Goal: Task Accomplishment & Management: Use online tool/utility

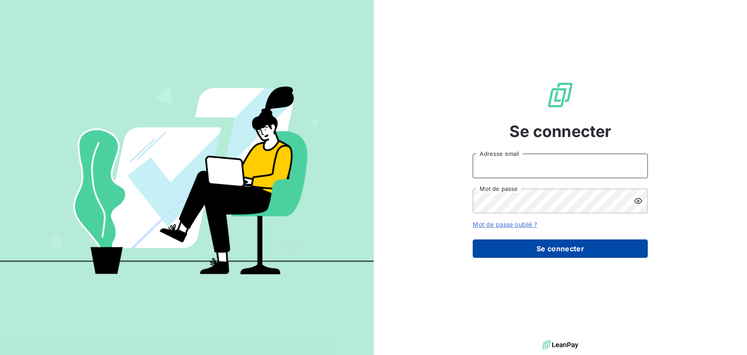
type input "[PERSON_NAME][EMAIL_ADDRESS][DOMAIN_NAME]"
click at [534, 248] on button "Se connecter" at bounding box center [559, 248] width 175 height 18
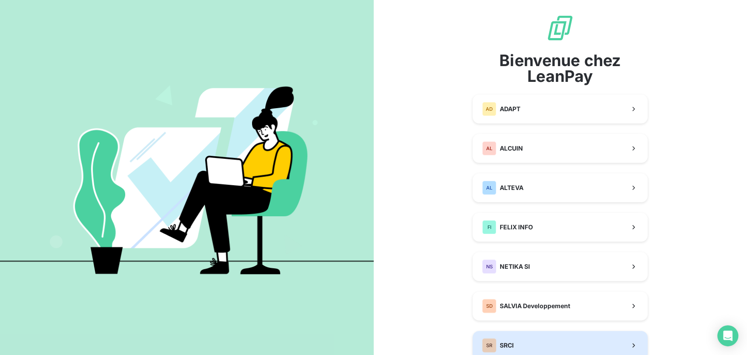
click at [531, 344] on button "SR SRCI" at bounding box center [559, 345] width 175 height 29
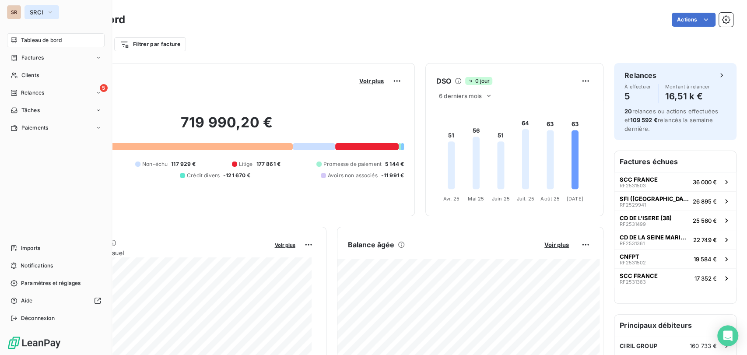
click at [49, 11] on icon "button" at bounding box center [50, 12] width 7 height 9
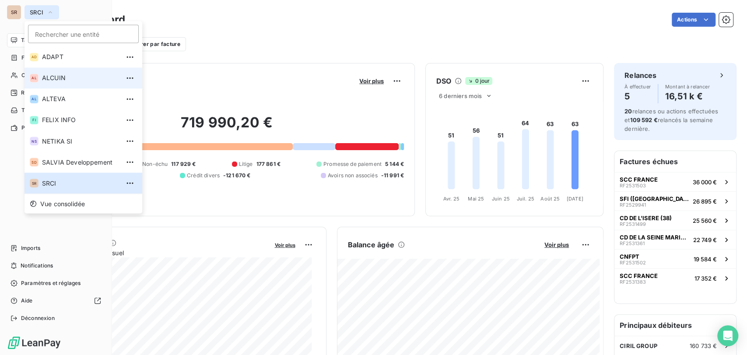
click at [52, 77] on span "ALCUIN" at bounding box center [80, 77] width 77 height 9
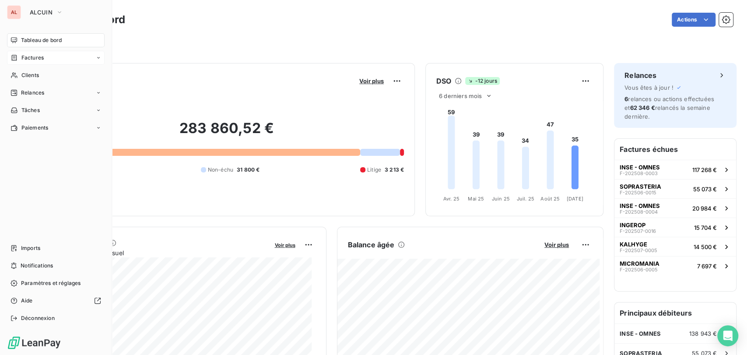
click at [38, 57] on span "Factures" at bounding box center [32, 58] width 22 height 8
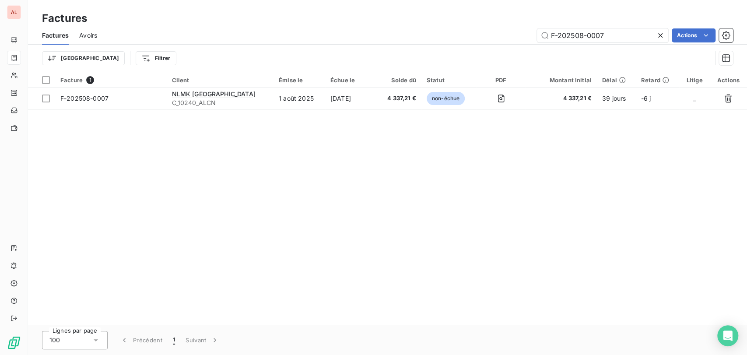
drag, startPoint x: 655, startPoint y: 37, endPoint x: 368, endPoint y: 51, distance: 286.8
click at [656, 37] on icon at bounding box center [660, 35] width 9 height 9
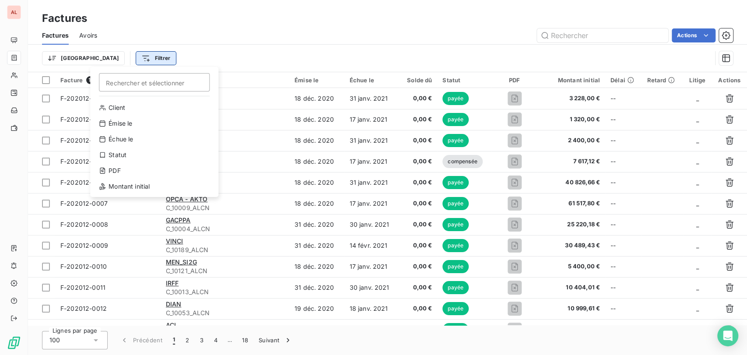
click at [102, 59] on html "AL Factures Factures Avoirs Actions Trier Filtrer Rechercher et sélectionner Cl…" at bounding box center [373, 177] width 747 height 355
click at [135, 184] on div "Montant initial" at bounding box center [154, 186] width 121 height 14
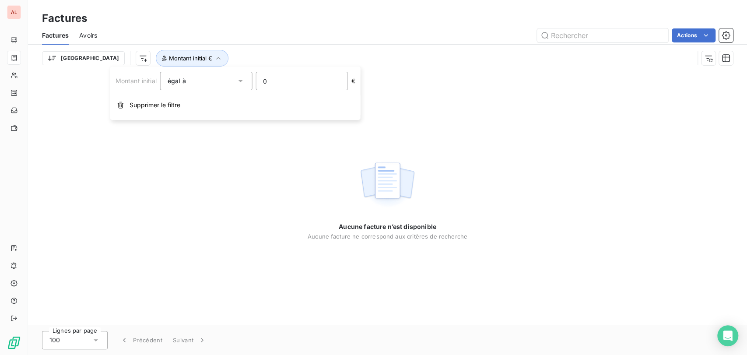
click at [271, 80] on input "0" at bounding box center [301, 80] width 91 height 17
type input "2500"
click at [237, 56] on icon "button" at bounding box center [241, 58] width 9 height 9
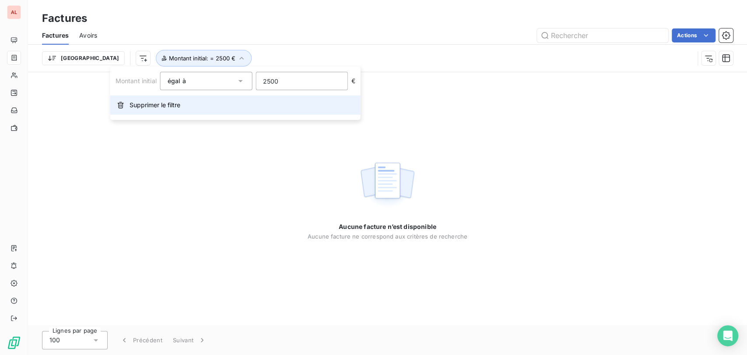
click at [172, 106] on span "Supprimer le filtre" at bounding box center [154, 105] width 51 height 9
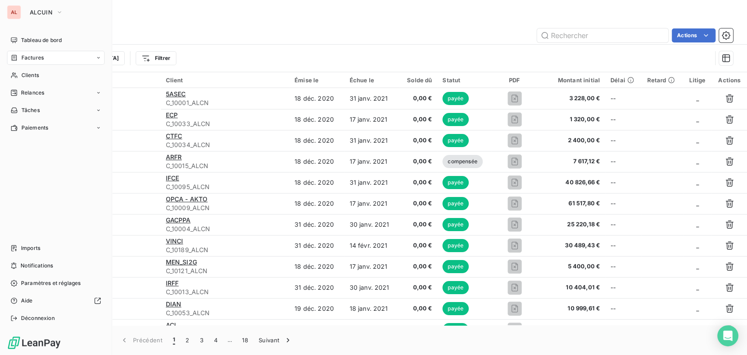
click at [23, 73] on span "Clients" at bounding box center [29, 75] width 17 height 8
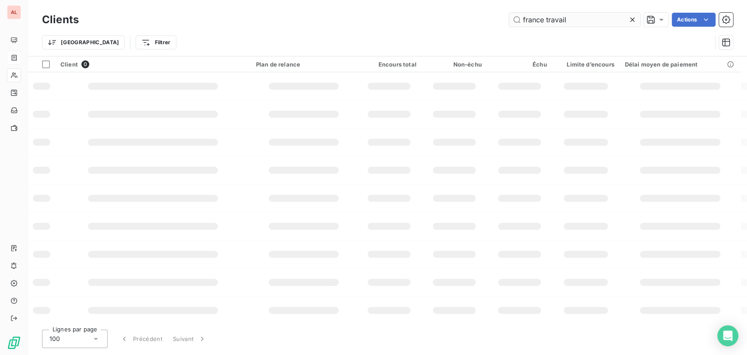
type input "france travail"
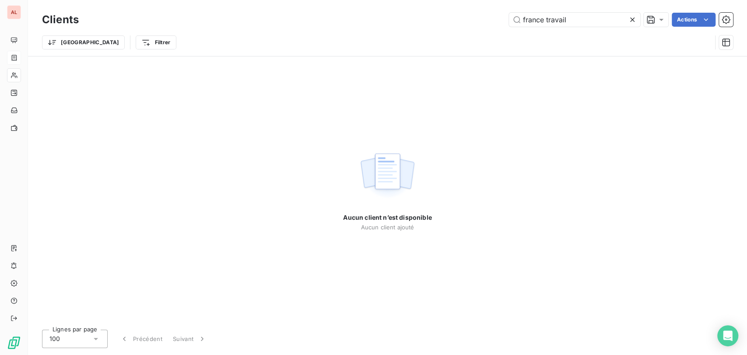
drag, startPoint x: 578, startPoint y: 19, endPoint x: 478, endPoint y: 17, distance: 99.7
click at [479, 17] on div "france travail Actions" at bounding box center [410, 20] width 643 height 14
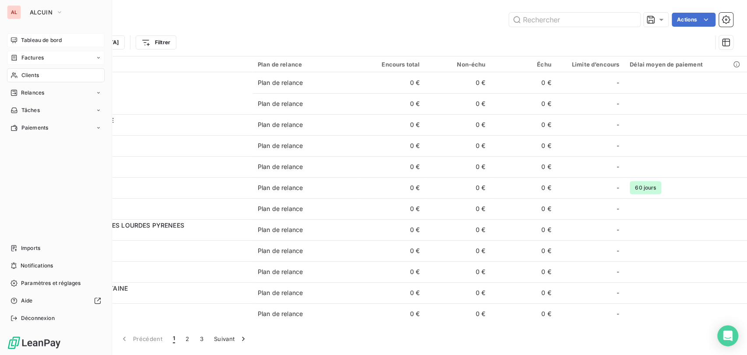
click at [45, 41] on span "Tableau de bord" at bounding box center [41, 40] width 41 height 8
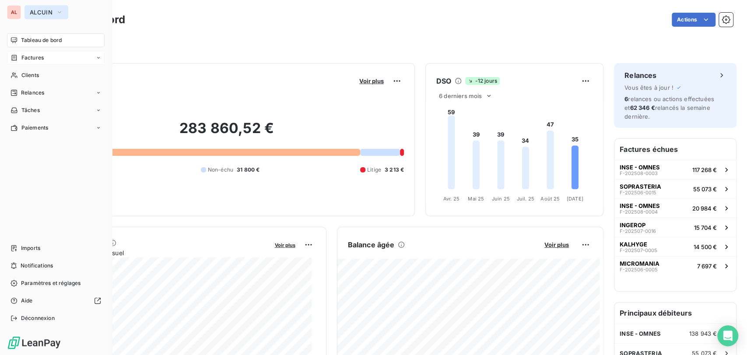
click at [59, 14] on icon "button" at bounding box center [59, 12] width 7 height 9
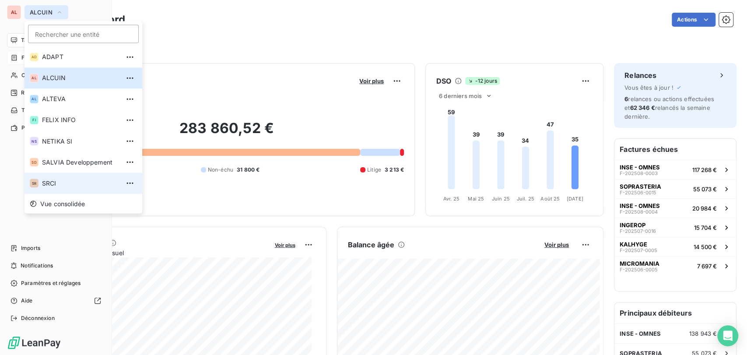
click at [63, 190] on li "SR SRCI" at bounding box center [83, 182] width 118 height 21
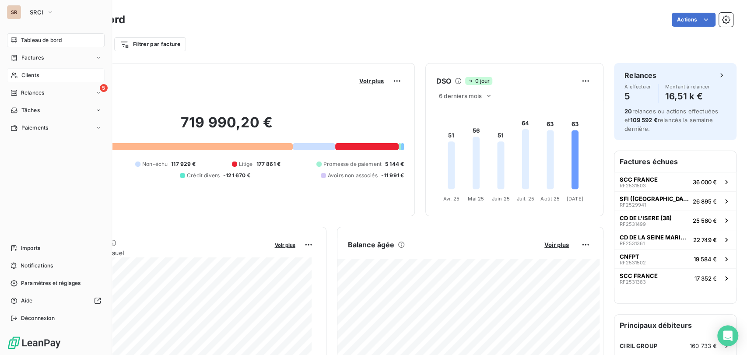
click at [34, 73] on span "Clients" at bounding box center [29, 75] width 17 height 8
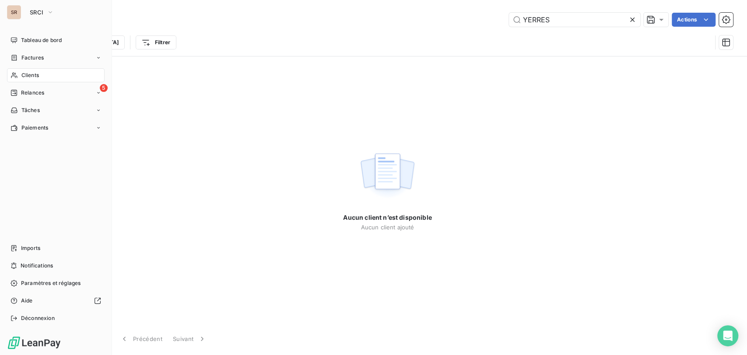
click at [17, 77] on div "Clients" at bounding box center [56, 75] width 98 height 14
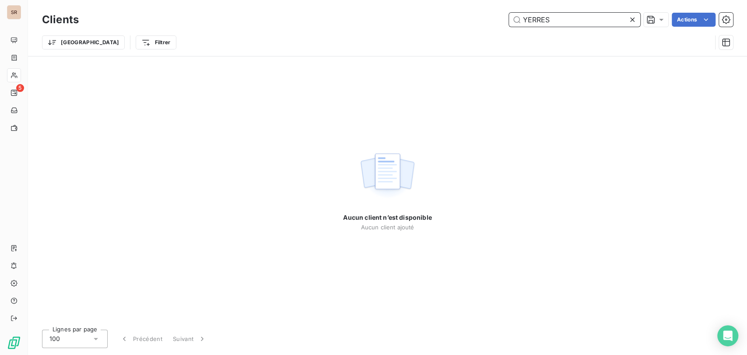
drag, startPoint x: 549, startPoint y: 18, endPoint x: 496, endPoint y: 22, distance: 53.0
click at [496, 22] on div "YERRES Actions" at bounding box center [410, 20] width 643 height 14
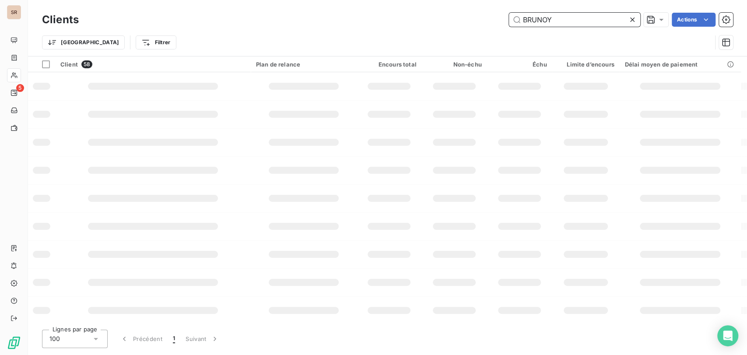
type input "BRUNOY"
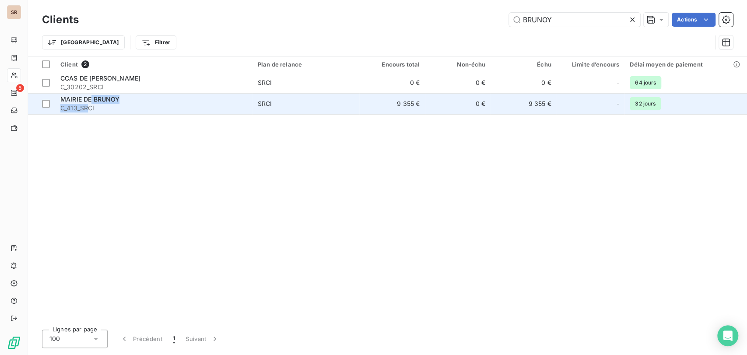
click at [91, 103] on div "MAIRIE DE BRUNOY C_413_SRCI" at bounding box center [153, 103] width 187 height 17
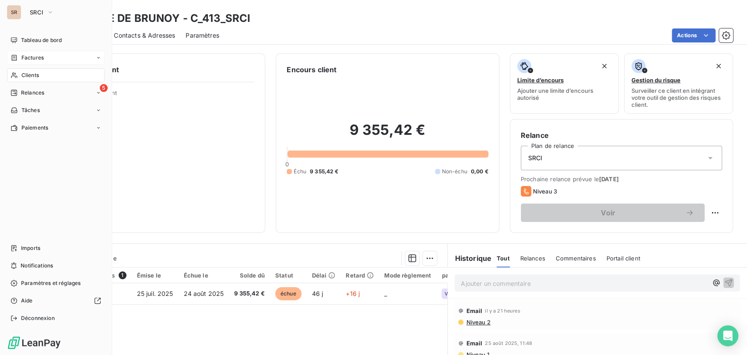
click at [21, 58] on span "Factures" at bounding box center [32, 58] width 22 height 8
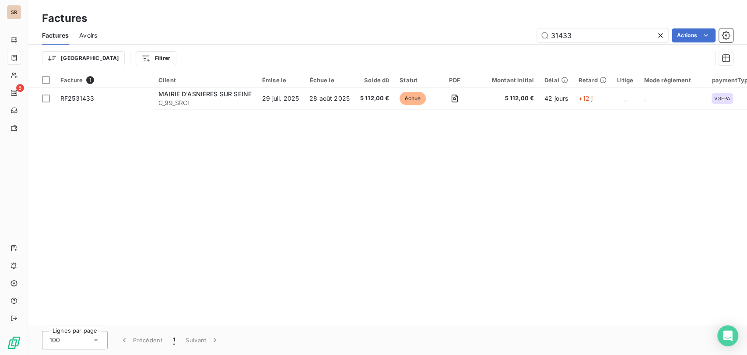
drag, startPoint x: 596, startPoint y: 34, endPoint x: 486, endPoint y: 34, distance: 109.3
click at [486, 34] on div "31433 Actions" at bounding box center [420, 35] width 625 height 14
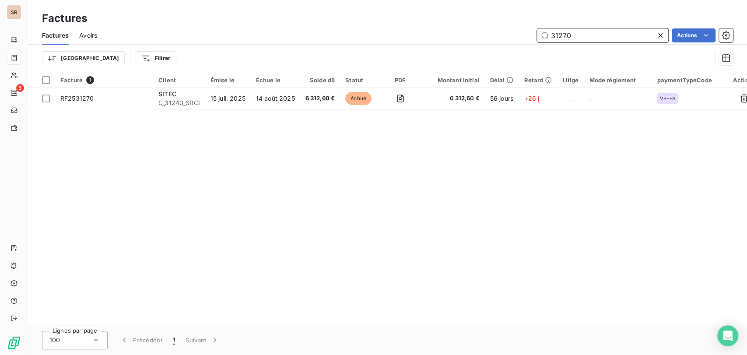
click at [575, 33] on input "31270" at bounding box center [602, 35] width 131 height 14
type input "3"
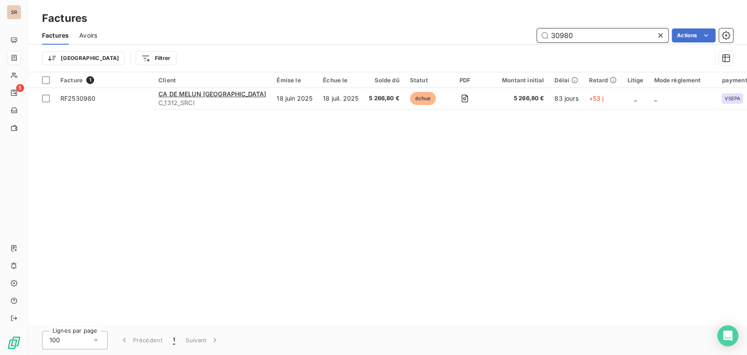
drag, startPoint x: 551, startPoint y: 29, endPoint x: 532, endPoint y: 28, distance: 18.9
click at [532, 28] on div "30980 Actions" at bounding box center [420, 35] width 625 height 14
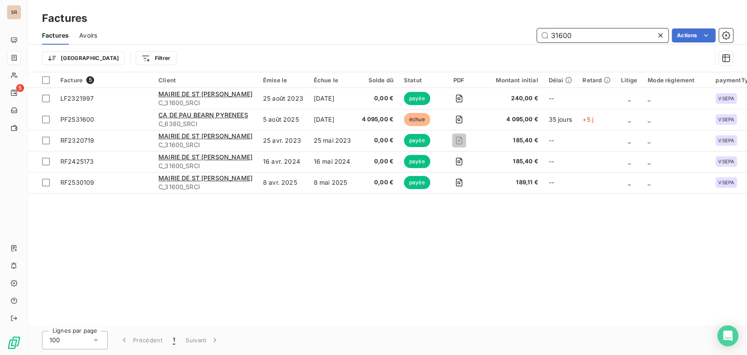
click at [573, 36] on input "31600" at bounding box center [602, 35] width 131 height 14
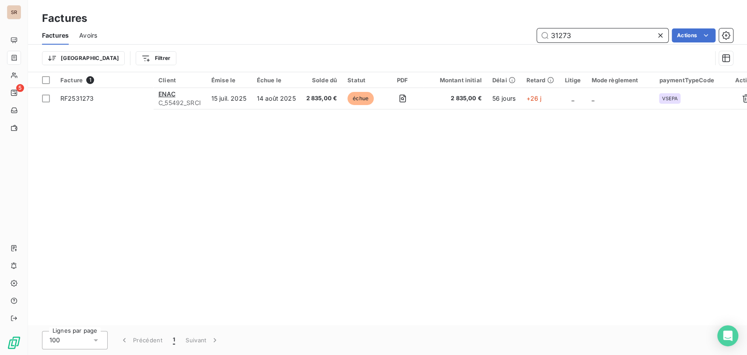
click at [588, 34] on input "31273" at bounding box center [602, 35] width 131 height 14
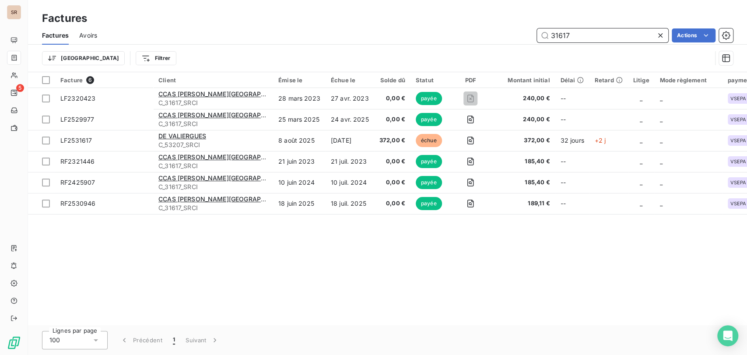
click at [569, 35] on input "31617" at bounding box center [602, 35] width 131 height 14
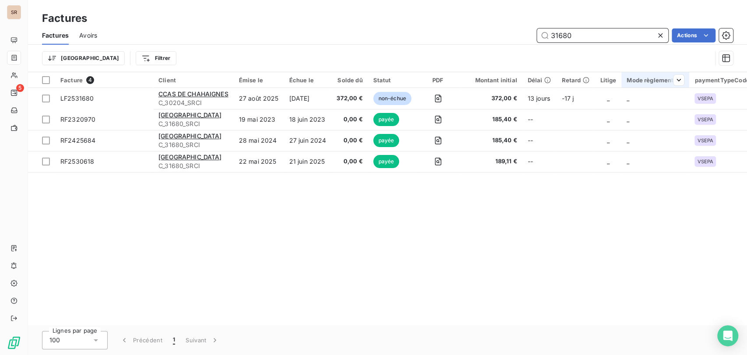
type input "31680"
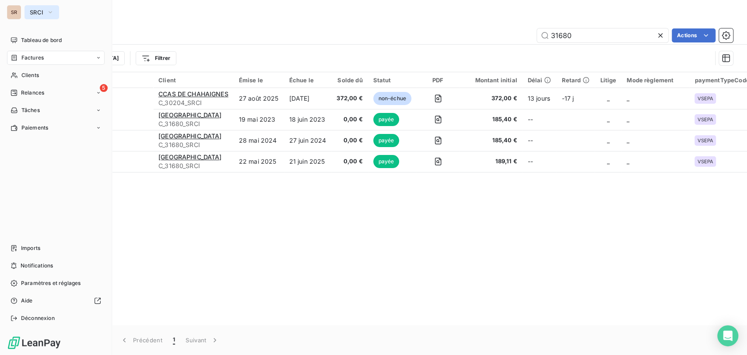
click at [52, 13] on icon "button" at bounding box center [50, 12] width 7 height 9
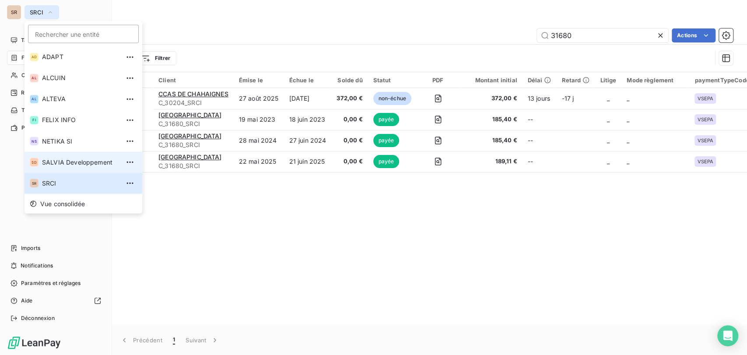
click at [58, 159] on span "SALVIA Developpement" at bounding box center [80, 161] width 77 height 9
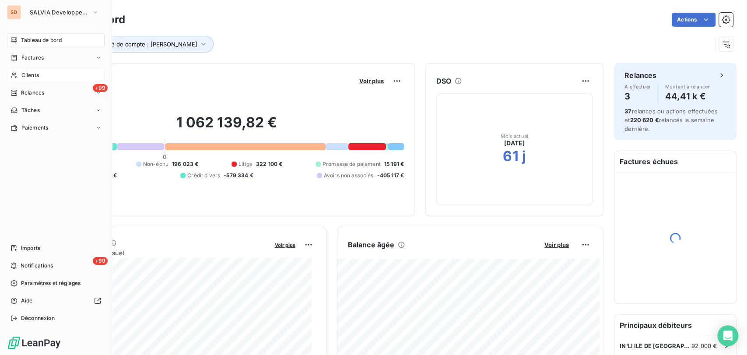
drag, startPoint x: 34, startPoint y: 76, endPoint x: 51, endPoint y: 75, distance: 17.5
click at [34, 75] on span "Clients" at bounding box center [29, 75] width 17 height 8
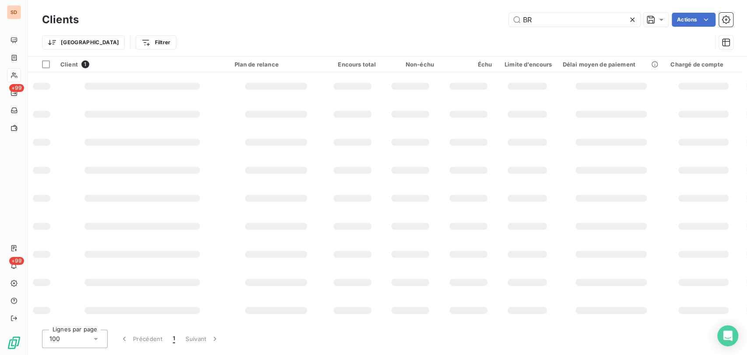
type input "B"
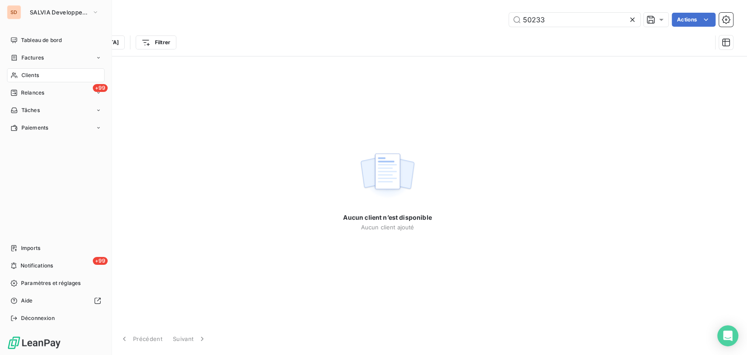
click at [31, 76] on span "Clients" at bounding box center [29, 75] width 17 height 8
click at [25, 75] on span "Clients" at bounding box center [29, 75] width 17 height 8
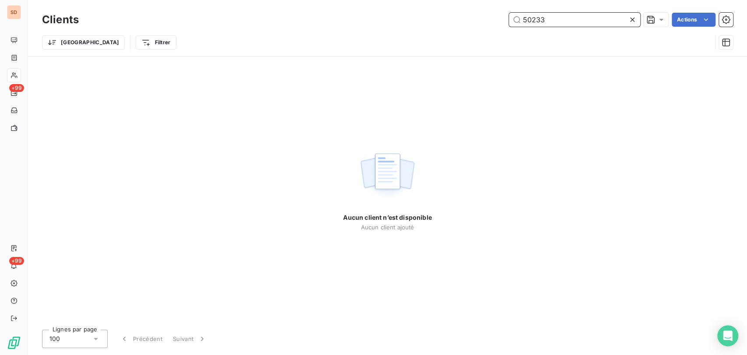
drag, startPoint x: 550, startPoint y: 23, endPoint x: 494, endPoint y: 21, distance: 56.5
click at [495, 21] on div "50233 Actions" at bounding box center [410, 20] width 643 height 14
drag, startPoint x: 553, startPoint y: 21, endPoint x: 493, endPoint y: 20, distance: 59.9
click at [494, 20] on div "50233 Actions" at bounding box center [410, 20] width 643 height 14
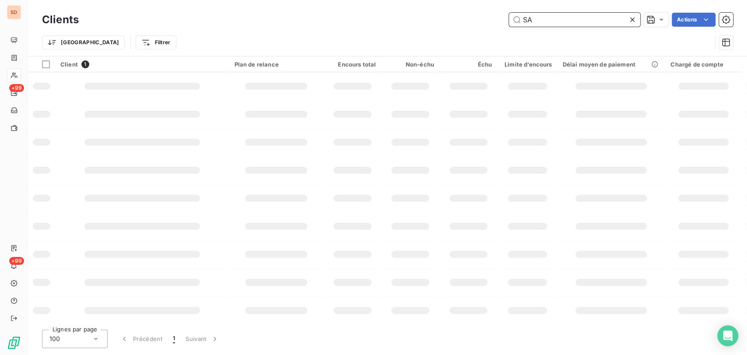
type input "S"
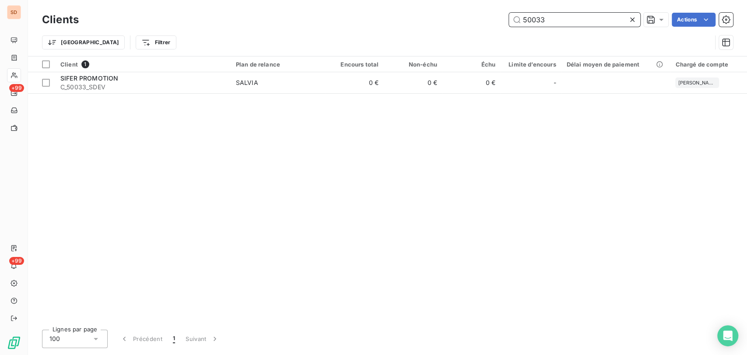
click at [534, 20] on input "50033" at bounding box center [574, 20] width 131 height 14
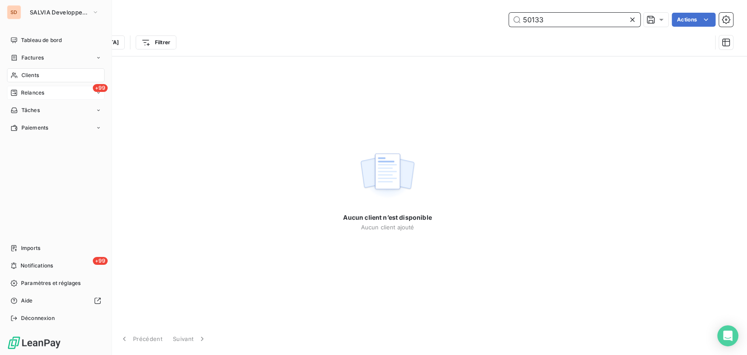
type input "50133"
click at [43, 90] on span "Relances" at bounding box center [32, 93] width 23 height 8
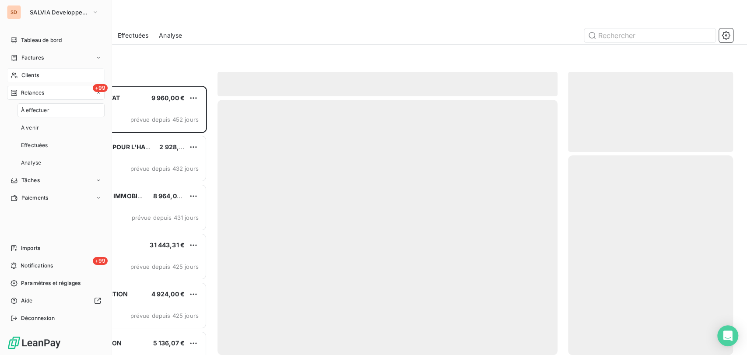
scroll to position [261, 157]
click at [43, 91] on span "Relances" at bounding box center [32, 93] width 23 height 8
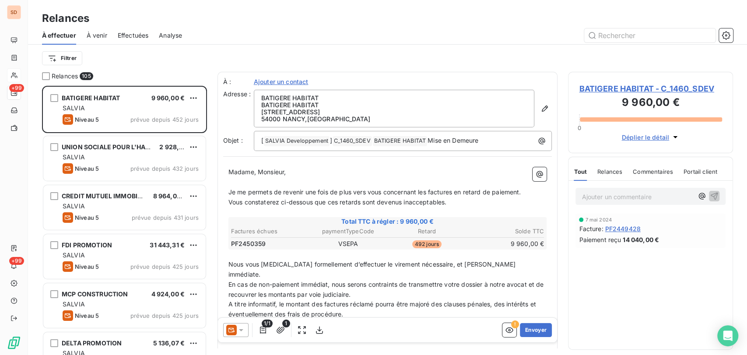
click at [126, 32] on span "Effectuées" at bounding box center [133, 35] width 31 height 9
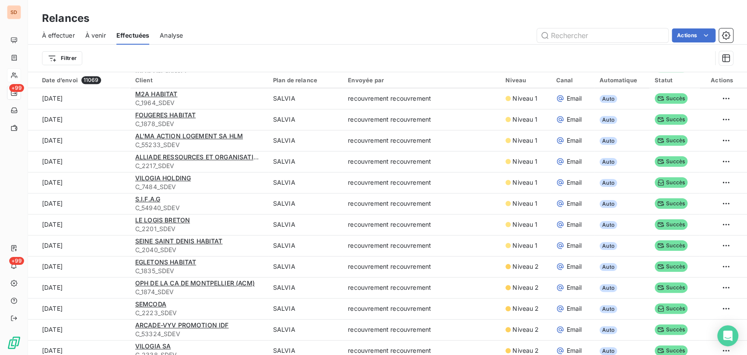
scroll to position [680, 0]
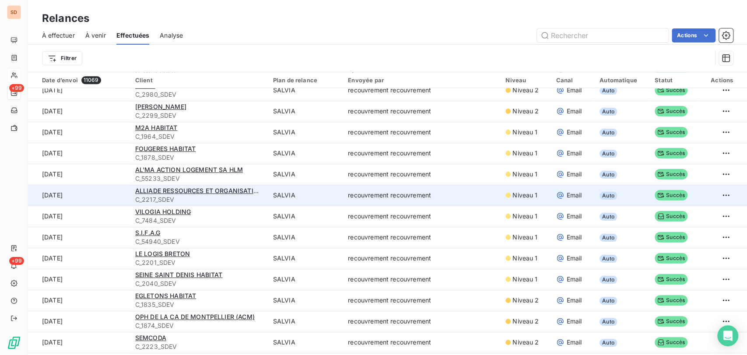
click at [172, 198] on span "C_2217_SDEV" at bounding box center [198, 199] width 127 height 9
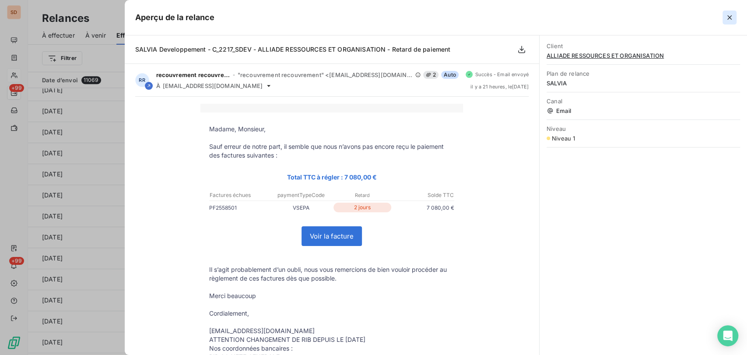
click at [725, 16] on icon "button" at bounding box center [729, 17] width 9 height 9
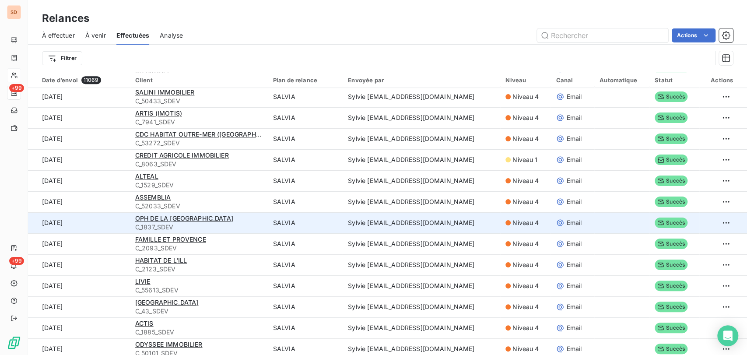
scroll to position [291, 0]
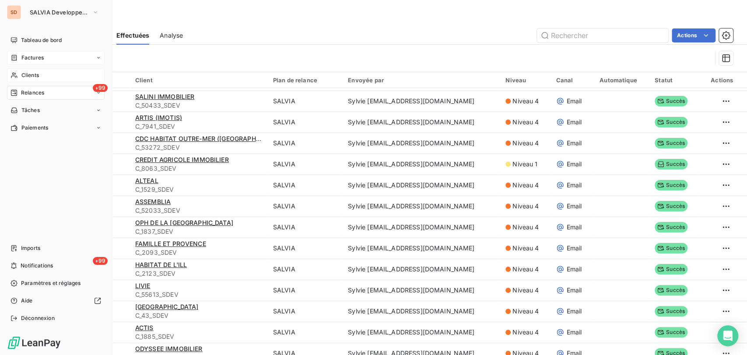
click at [38, 58] on span "Factures" at bounding box center [32, 58] width 22 height 8
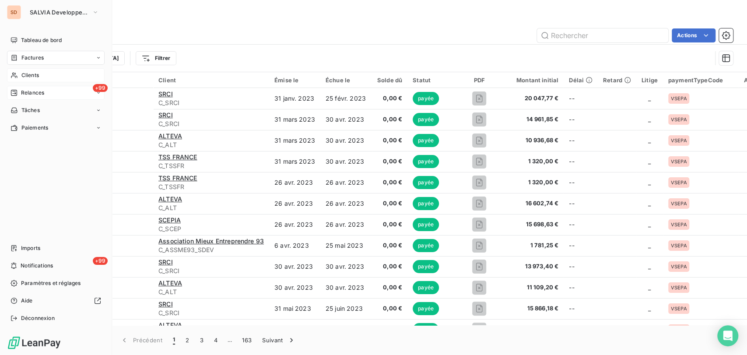
click at [23, 74] on span "Clients" at bounding box center [29, 75] width 17 height 8
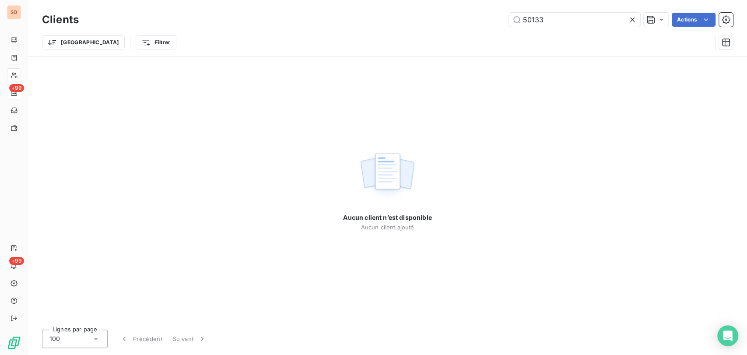
drag, startPoint x: 543, startPoint y: 20, endPoint x: 486, endPoint y: 20, distance: 57.3
click at [486, 20] on div "50133 Actions" at bounding box center [410, 20] width 643 height 14
drag, startPoint x: 557, startPoint y: 22, endPoint x: 510, endPoint y: 26, distance: 47.0
click at [510, 26] on input "CHARLIEU" at bounding box center [574, 20] width 131 height 14
type input "POUILLY"
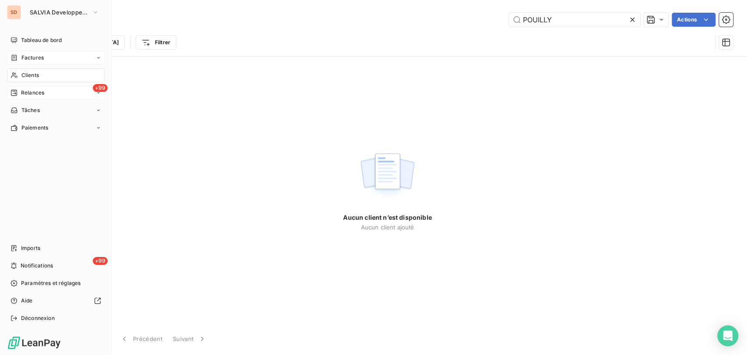
click at [24, 56] on span "Factures" at bounding box center [32, 58] width 22 height 8
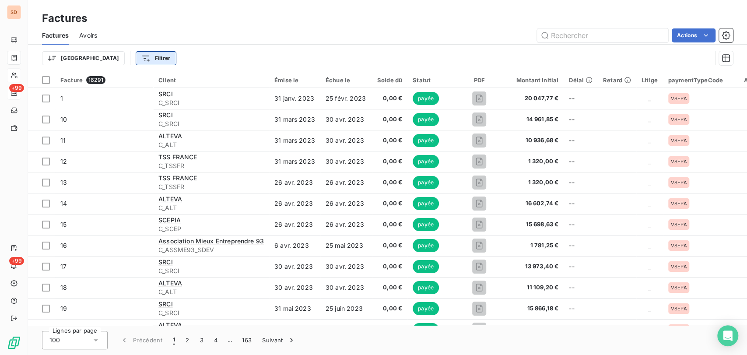
click at [122, 54] on html "SD +99 +99 Factures Factures Avoirs Actions Trier Filtrer Facture 16291 Client …" at bounding box center [373, 177] width 747 height 355
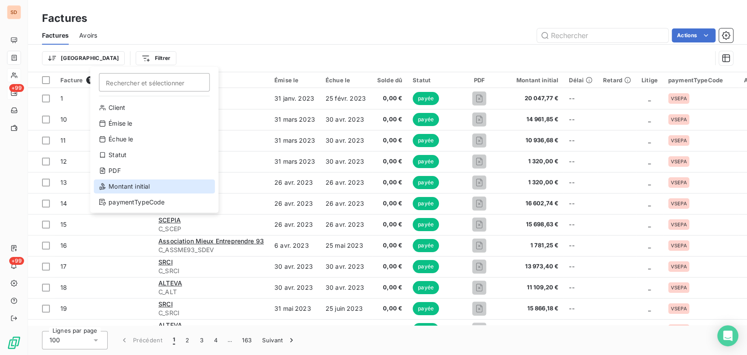
click at [146, 189] on div "Montant initial" at bounding box center [154, 186] width 121 height 14
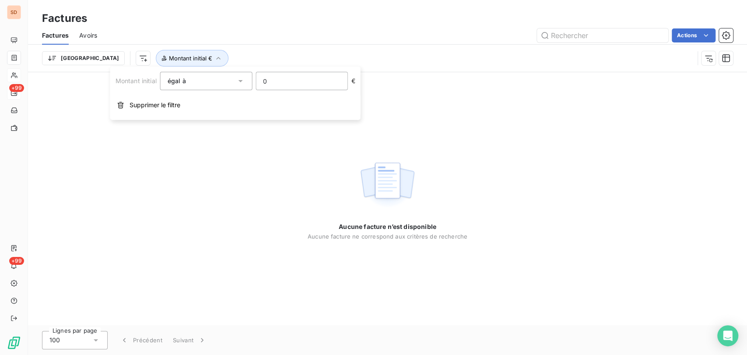
click at [276, 80] on input "0" at bounding box center [301, 80] width 91 height 17
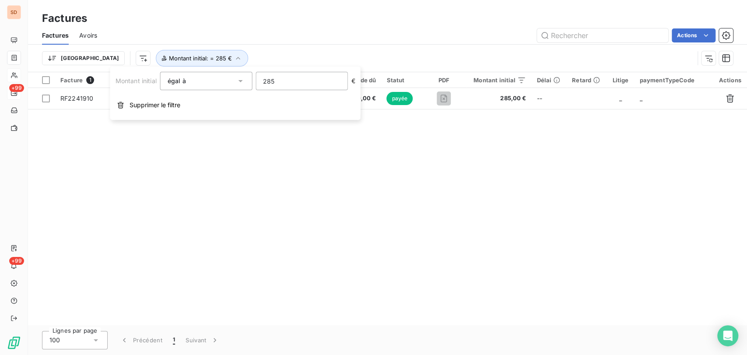
type input "285"
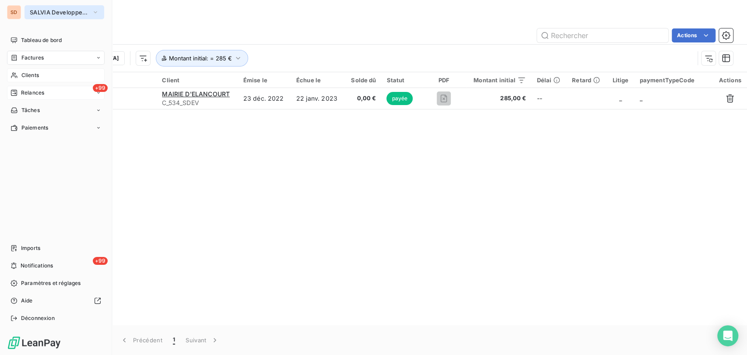
click at [94, 12] on icon "button" at bounding box center [95, 12] width 7 height 9
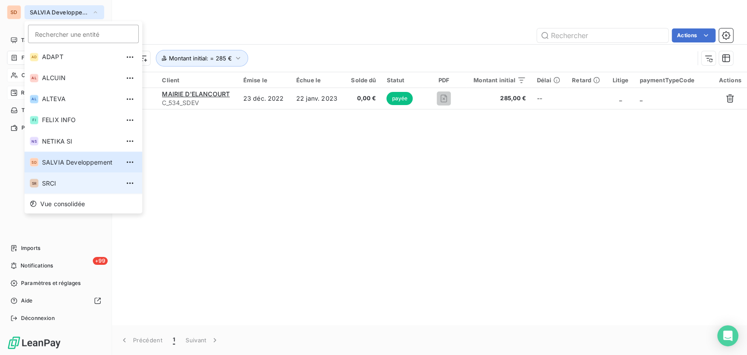
click at [65, 181] on span "SRCI" at bounding box center [80, 182] width 77 height 9
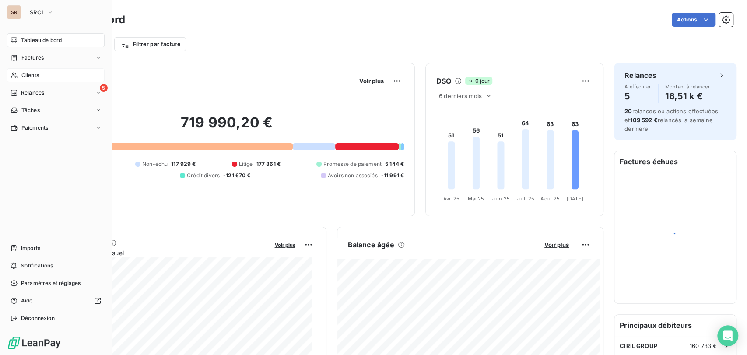
click at [35, 77] on span "Clients" at bounding box center [29, 75] width 17 height 8
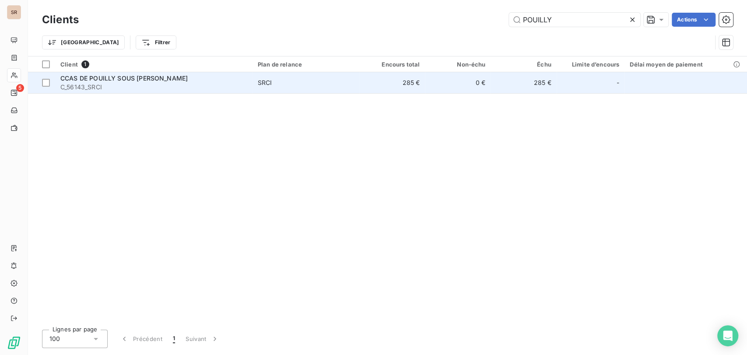
click at [91, 83] on span "C_56143_SRCI" at bounding box center [153, 87] width 187 height 9
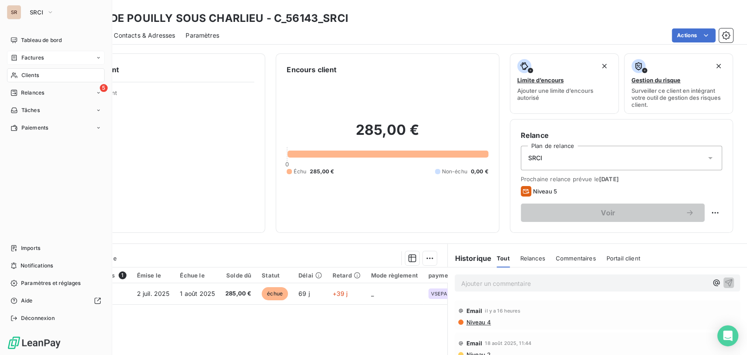
click at [23, 56] on span "Factures" at bounding box center [32, 58] width 22 height 8
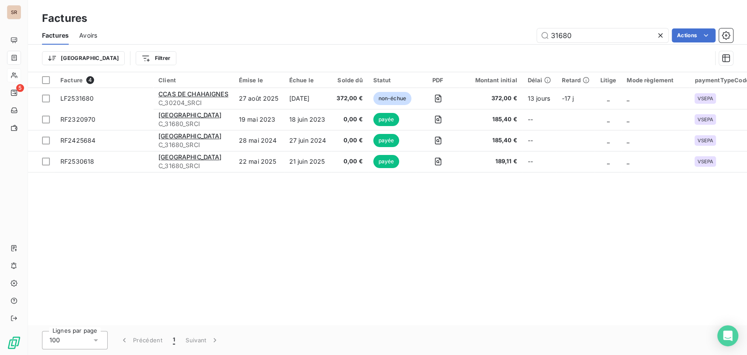
drag, startPoint x: 572, startPoint y: 38, endPoint x: 528, endPoint y: 32, distance: 44.2
click at [528, 32] on div "31680 Actions" at bounding box center [420, 35] width 625 height 14
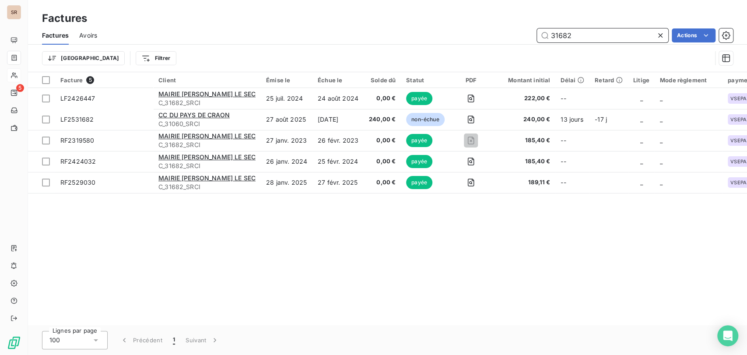
click at [583, 32] on input "31682" at bounding box center [602, 35] width 131 height 14
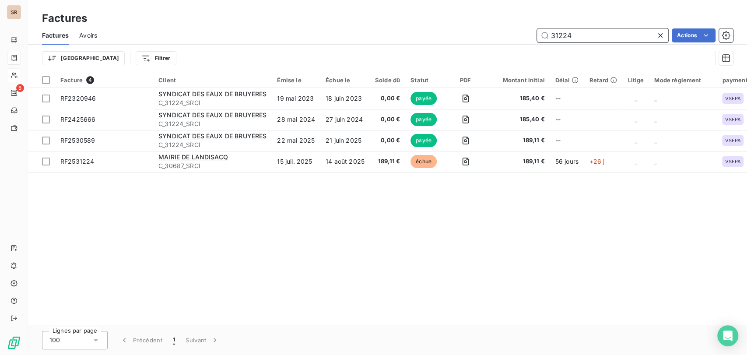
click at [573, 37] on input "31224" at bounding box center [602, 35] width 131 height 14
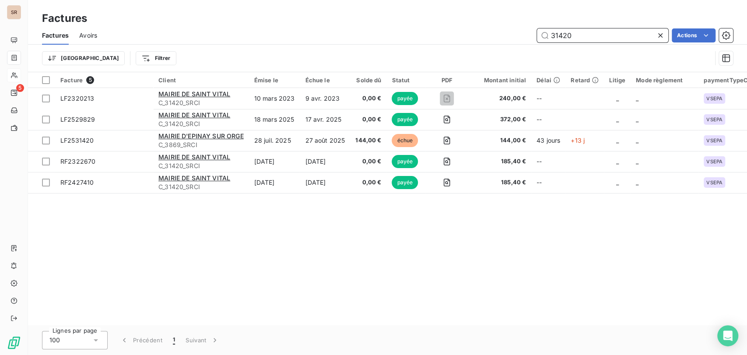
click at [584, 32] on input "31420" at bounding box center [602, 35] width 131 height 14
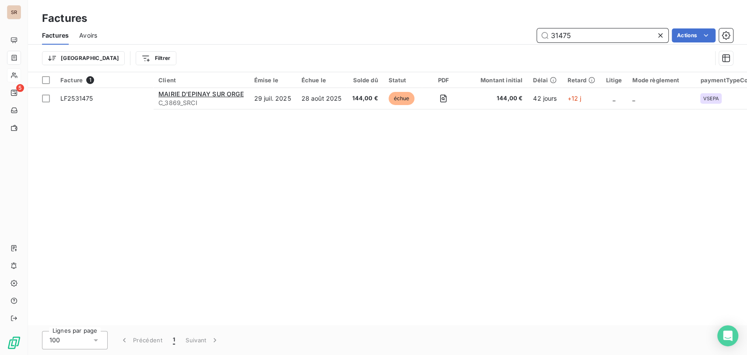
type input "31475"
